Goal: Transaction & Acquisition: Book appointment/travel/reservation

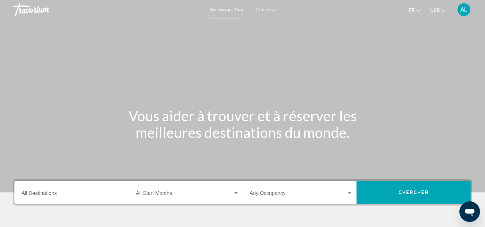
click at [265, 11] on span "Getaways" at bounding box center [266, 9] width 20 height 5
click at [445, 11] on icon "Change currency" at bounding box center [444, 10] width 4 height 4
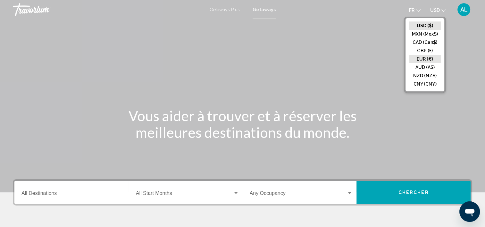
click at [417, 57] on button "EUR (€)" at bounding box center [425, 59] width 32 height 8
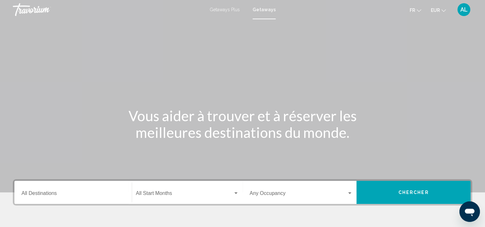
click at [371, 90] on div "Main content" at bounding box center [242, 96] width 485 height 193
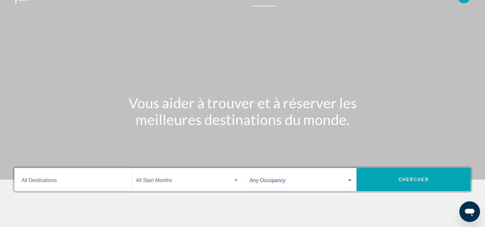
click at [299, 179] on span "Search widget" at bounding box center [299, 182] width 98 height 6
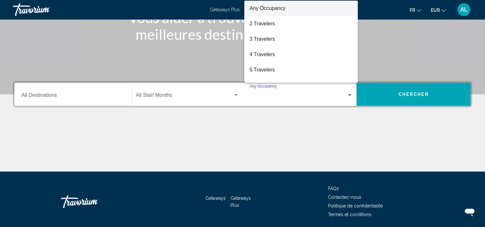
scroll to position [121, 0]
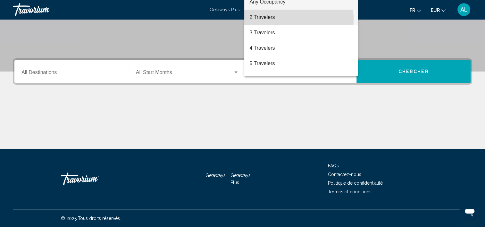
click at [269, 19] on span "2 Travelers" at bounding box center [301, 17] width 103 height 15
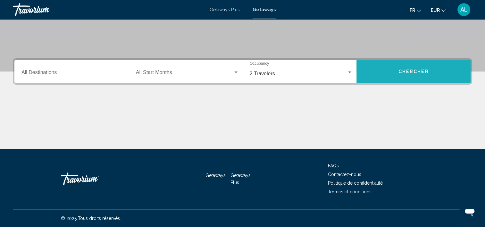
click at [424, 67] on button "Chercher" at bounding box center [414, 71] width 114 height 23
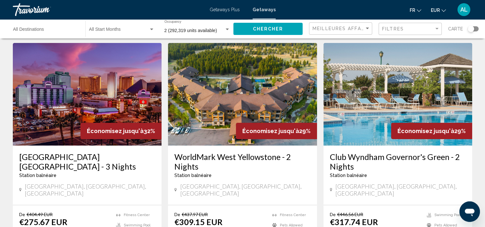
scroll to position [26, 0]
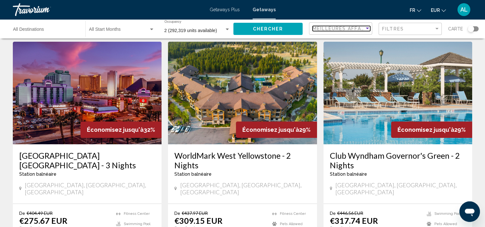
click at [369, 29] on div "Sort by" at bounding box center [367, 29] width 3 height 2
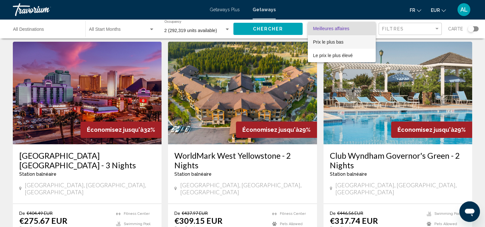
click at [333, 42] on span "Prix ​​le plus bas" at bounding box center [328, 41] width 30 height 5
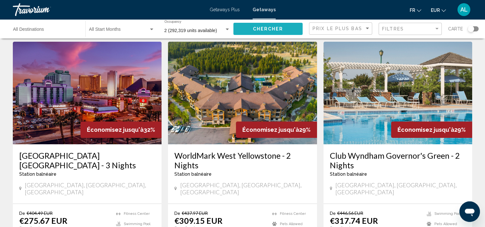
click at [269, 27] on span "Chercher" at bounding box center [268, 29] width 30 height 5
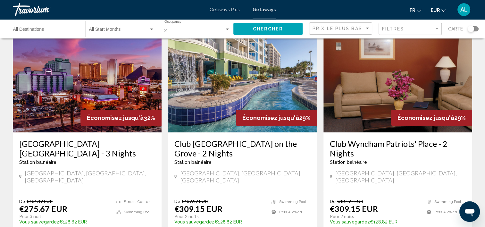
scroll to position [39, 0]
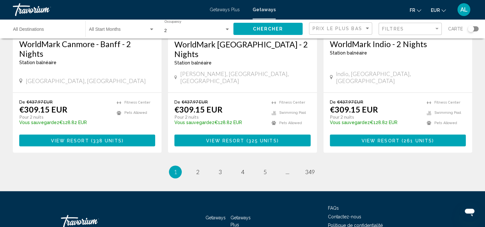
scroll to position [834, 0]
